Goal: Task Accomplishment & Management: Check status

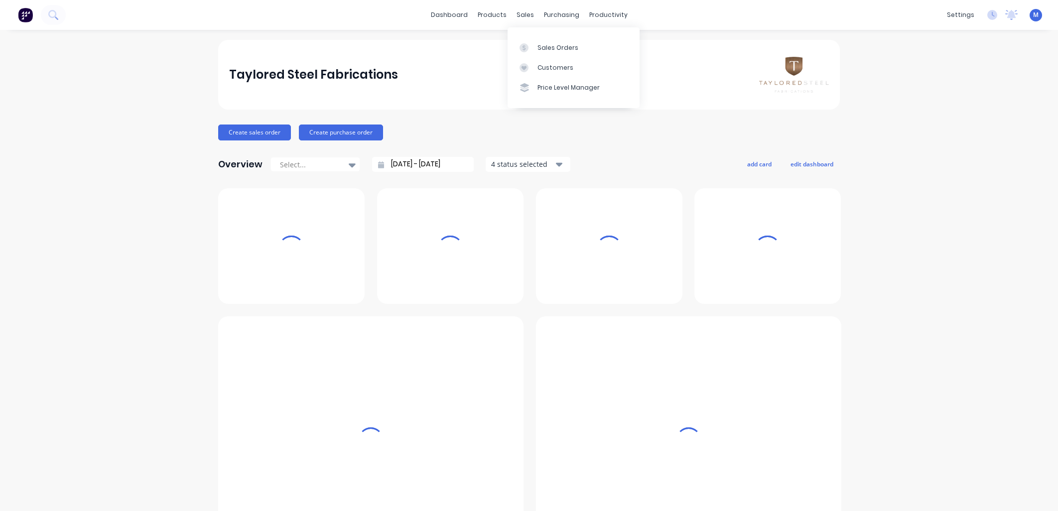
click at [527, 68] on icon at bounding box center [523, 67] width 9 height 9
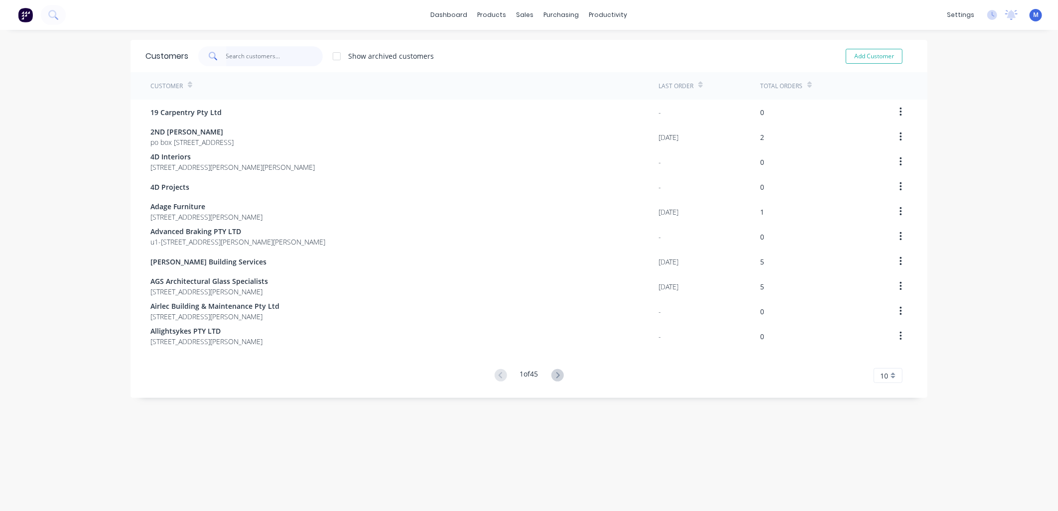
click at [260, 58] on input "text" at bounding box center [274, 56] width 97 height 20
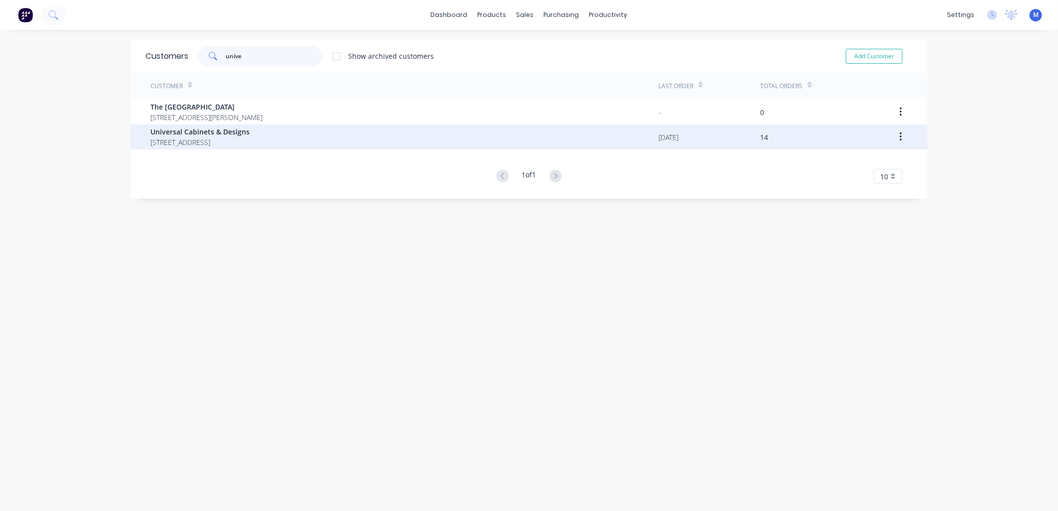
type input "unive"
click at [222, 131] on span "Universal Cabinets & Designs" at bounding box center [199, 131] width 99 height 10
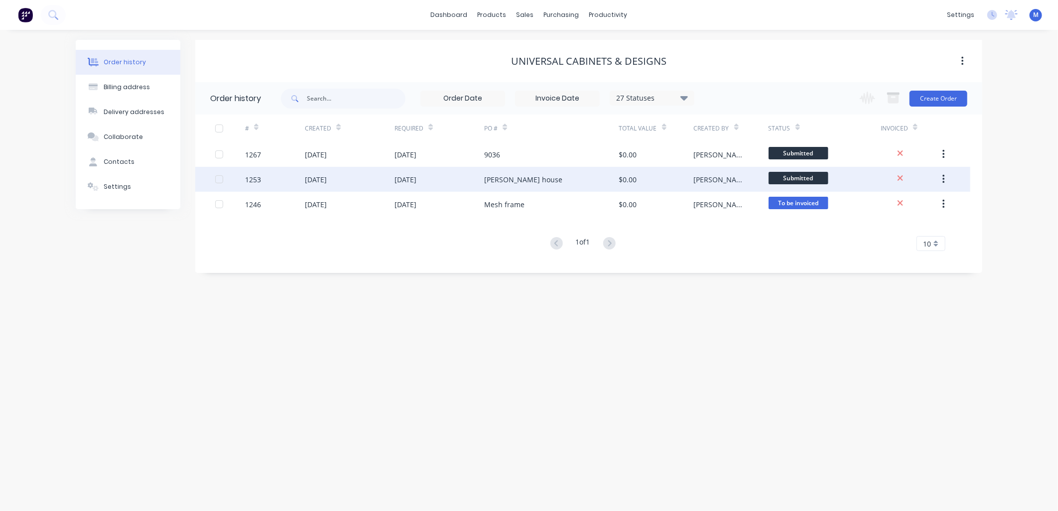
click at [500, 178] on div "[PERSON_NAME] house" at bounding box center [523, 179] width 78 height 10
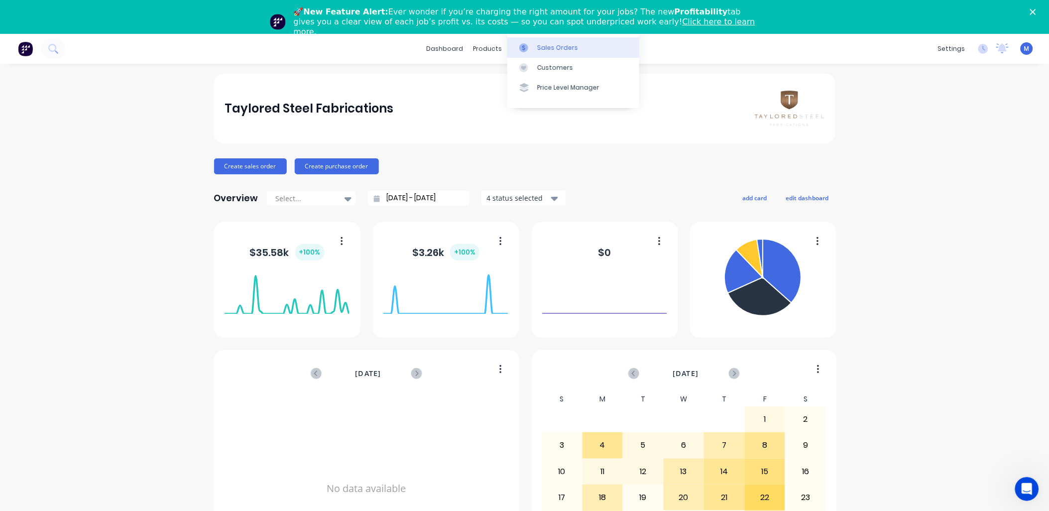
click at [535, 47] on link "Sales Orders" at bounding box center [573, 47] width 132 height 20
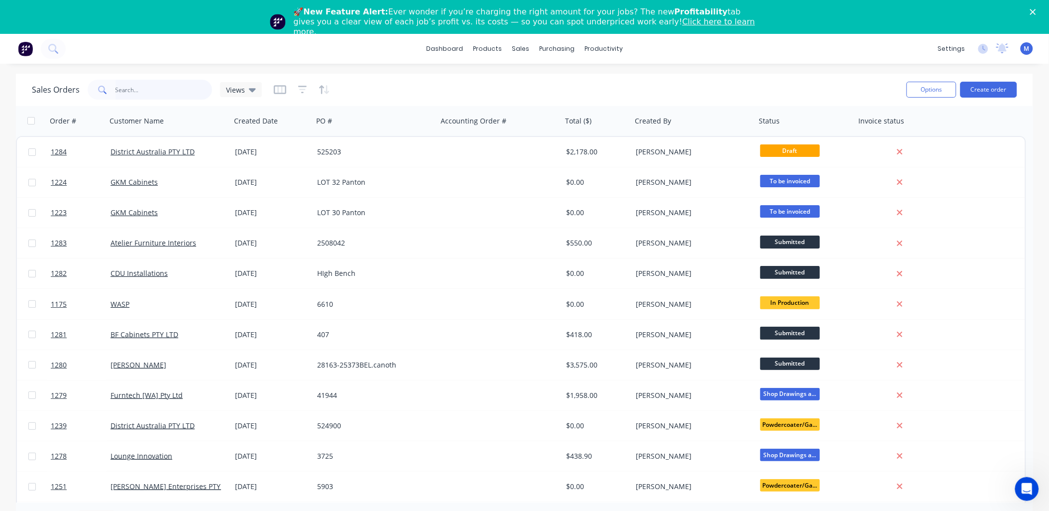
click at [142, 90] on input "text" at bounding box center [164, 90] width 97 height 20
type input "1253"
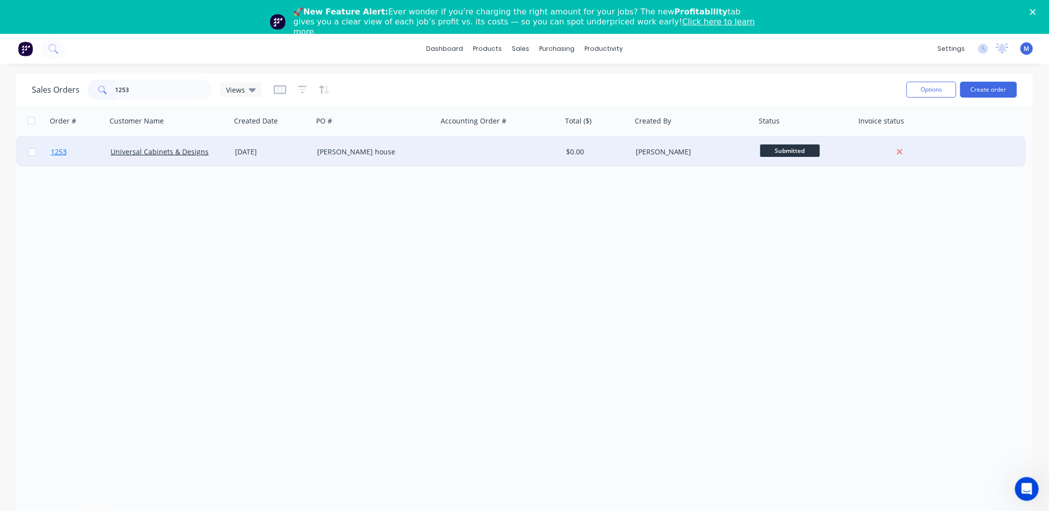
click at [61, 152] on span "1253" at bounding box center [59, 152] width 16 height 10
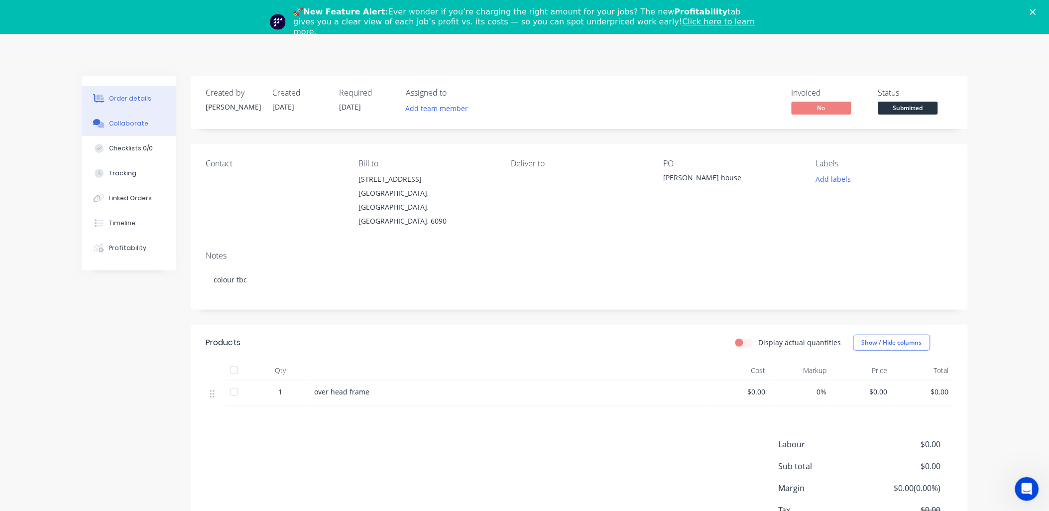
click at [130, 123] on div "Collaborate" at bounding box center [128, 123] width 39 height 9
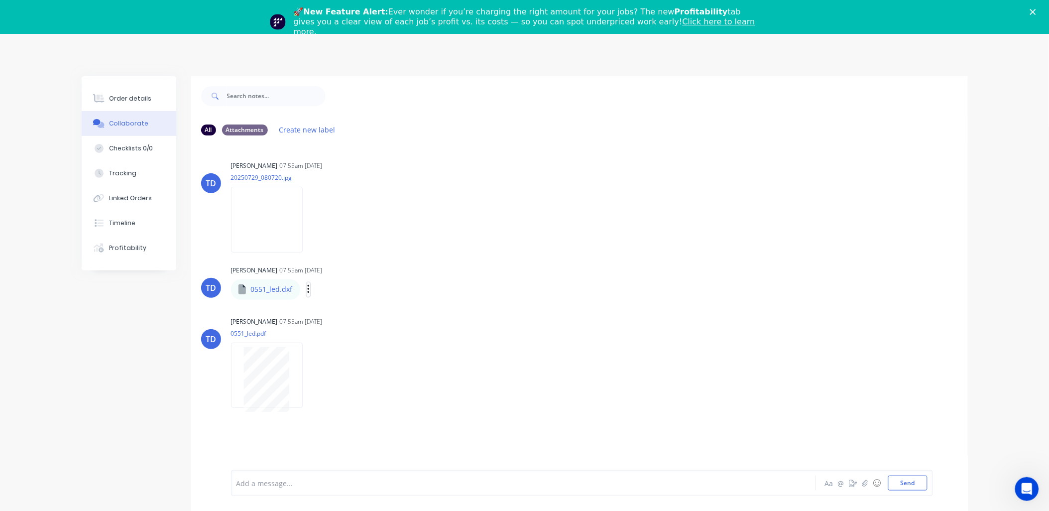
click at [308, 289] on icon "button" at bounding box center [308, 289] width 2 height 9
click at [359, 311] on button "Download" at bounding box center [374, 316] width 112 height 22
click at [139, 99] on div "Order details" at bounding box center [130, 98] width 42 height 9
